Goal: Check status: Check status

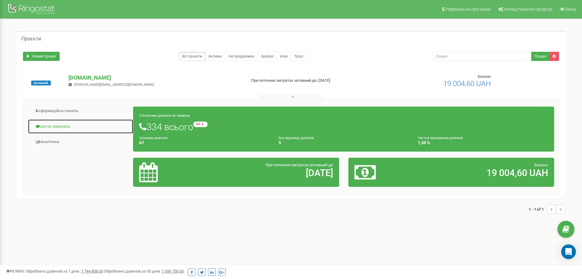
click at [64, 124] on link "Центр звернень" at bounding box center [80, 126] width 105 height 15
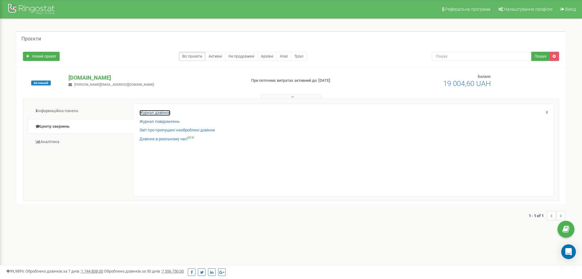
click at [142, 112] on link "Журнал дзвінків" at bounding box center [154, 113] width 31 height 6
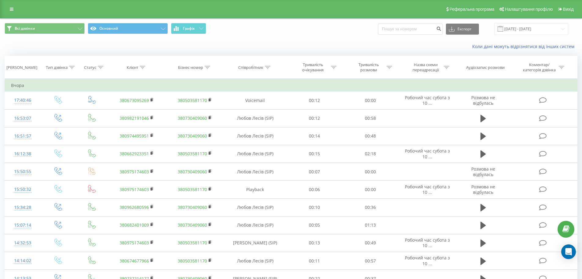
click at [522, 22] on div "Всі дзвінки Основний Графік Експорт .csv .xls .xlsx 20.07.2025 - 20.08.2025" at bounding box center [290, 29] width 581 height 20
click at [521, 28] on input "20.07.2025 - 20.08.2025" at bounding box center [531, 29] width 74 height 12
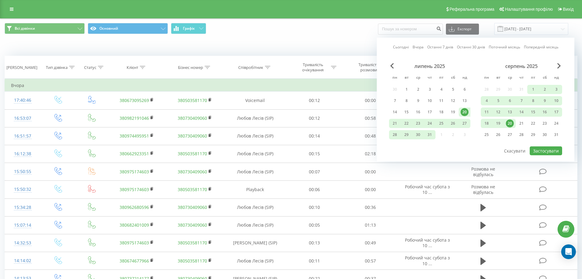
click at [397, 47] on link "Сьогодні" at bounding box center [401, 47] width 16 height 6
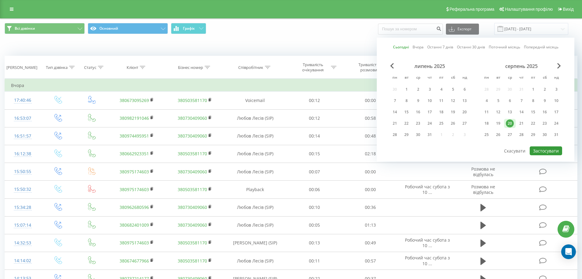
click at [535, 152] on button "Застосувати" at bounding box center [546, 150] width 32 height 9
type input "20.08.2025 - 20.08.2025"
